Goal: Information Seeking & Learning: Learn about a topic

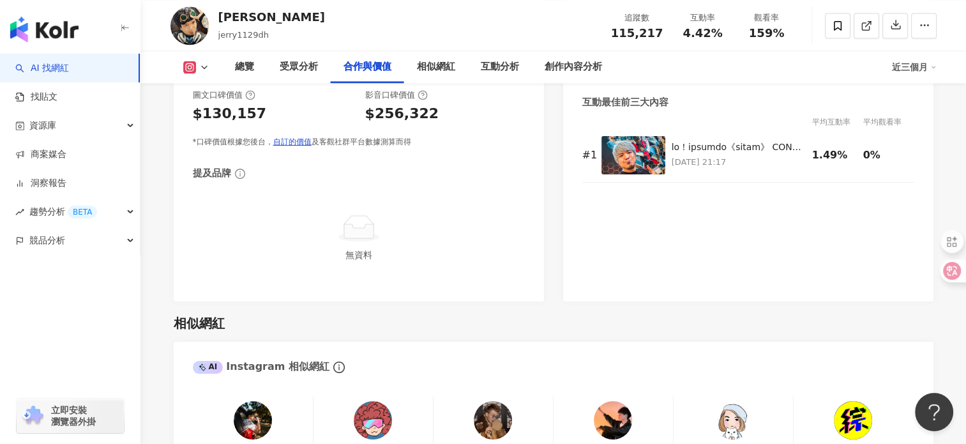
scroll to position [1885, 0]
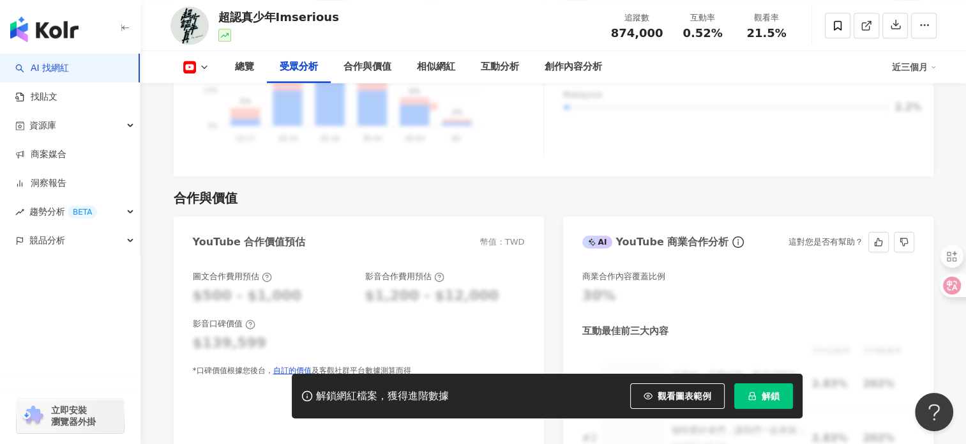
scroll to position [1251, 0]
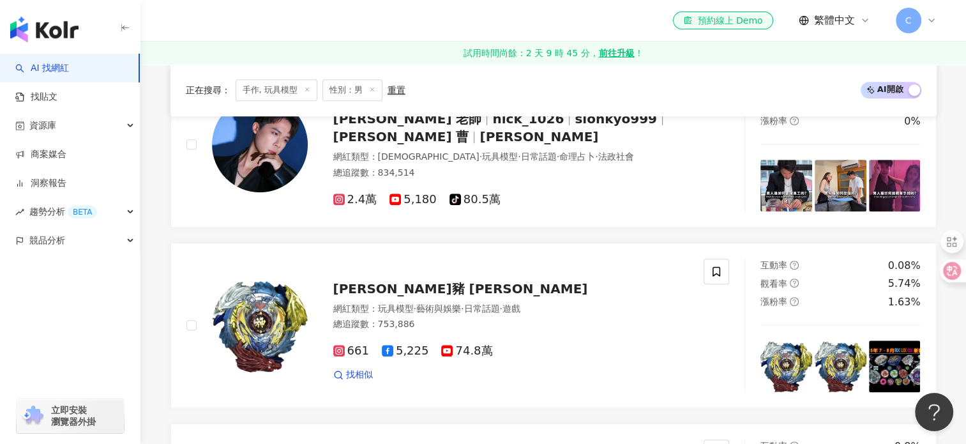
scroll to position [958, 0]
